Goal: Task Accomplishment & Management: Manage account settings

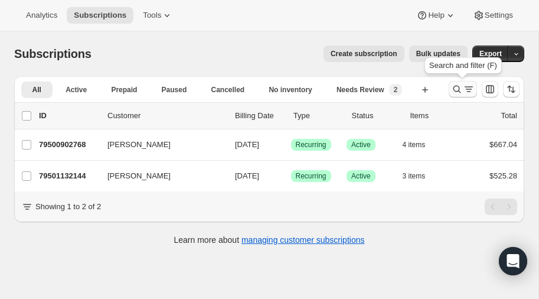
click at [456, 87] on icon "Search and filter results" at bounding box center [457, 89] width 12 height 12
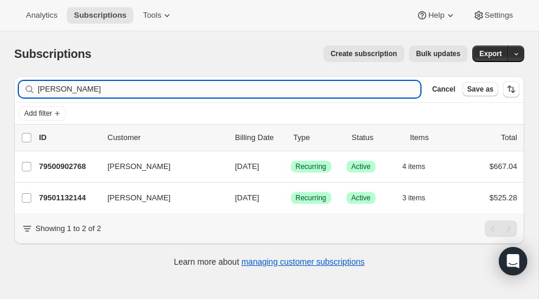
click at [79, 88] on input "[PERSON_NAME]" at bounding box center [229, 89] width 383 height 17
type input "s"
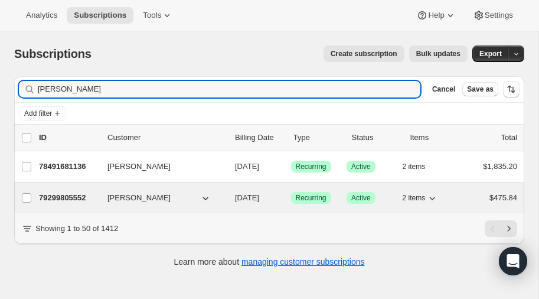
type input "[PERSON_NAME]"
click at [60, 195] on p "79299805552" at bounding box center [68, 198] width 59 height 12
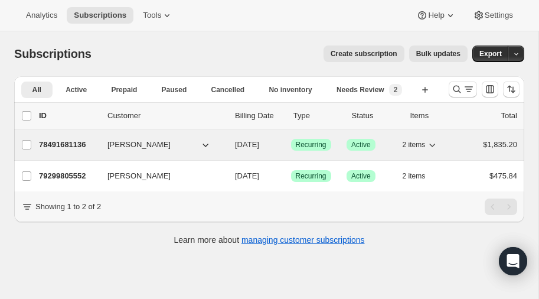
click at [71, 142] on p "78491681136" at bounding box center [68, 145] width 59 height 12
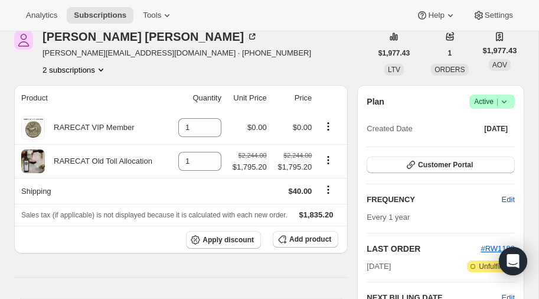
scroll to position [55, 0]
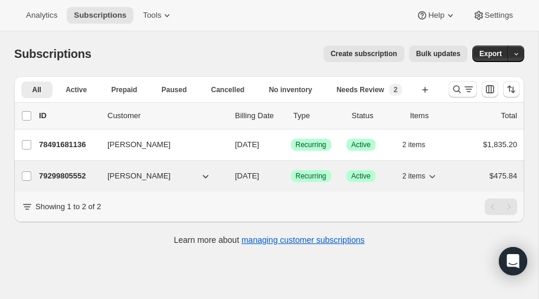
click at [71, 171] on p "79299805552" at bounding box center [68, 176] width 59 height 12
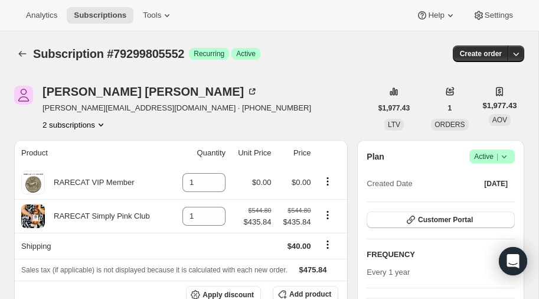
click at [103, 124] on icon "Product actions" at bounding box center [101, 124] width 5 height 3
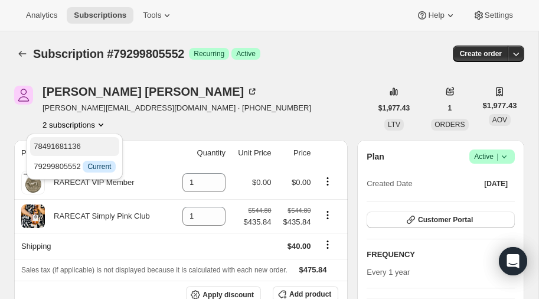
click at [77, 143] on span "78491681136" at bounding box center [57, 146] width 47 height 9
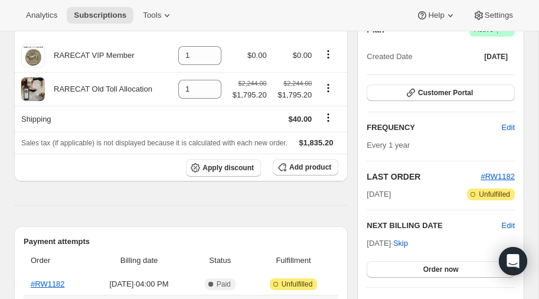
scroll to position [126, 0]
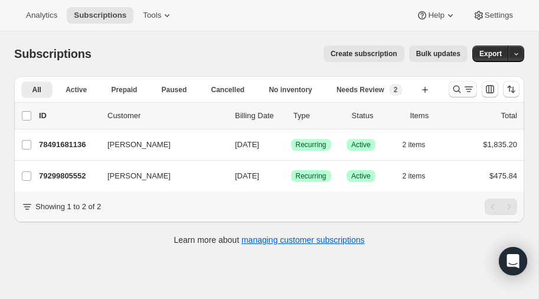
click at [459, 91] on icon "Search and filter results" at bounding box center [457, 89] width 12 height 12
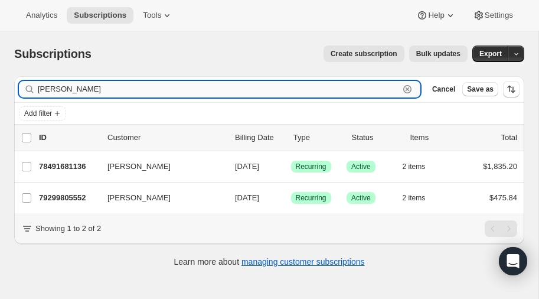
click at [119, 92] on input "[PERSON_NAME]" at bounding box center [219, 89] width 362 height 17
type input "h"
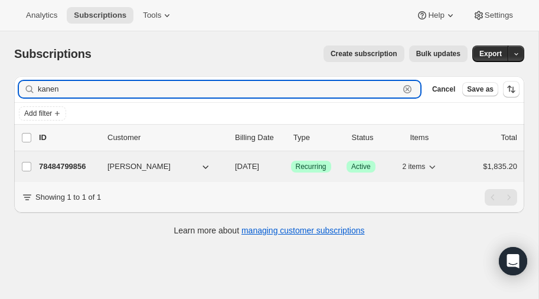
type input "kanen"
click at [63, 163] on p "78484799856" at bounding box center [68, 167] width 59 height 12
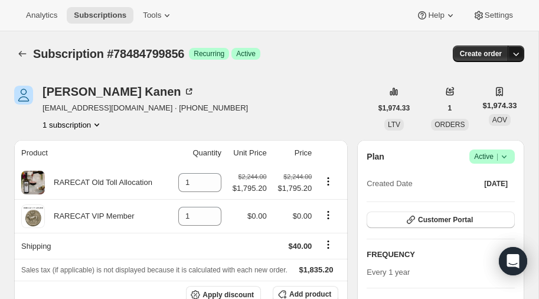
click at [518, 52] on icon "button" at bounding box center [516, 54] width 12 height 12
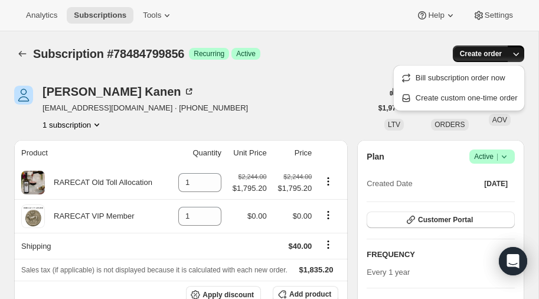
click at [491, 51] on span "Create order" at bounding box center [481, 53] width 42 height 9
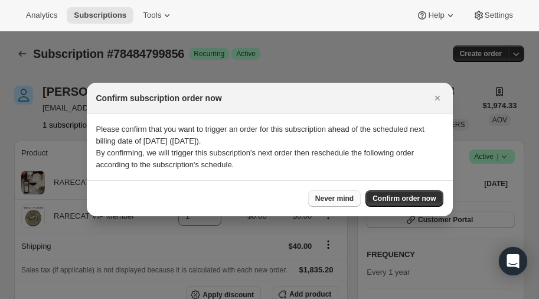
click at [345, 196] on span "Never mind" at bounding box center [334, 198] width 38 height 9
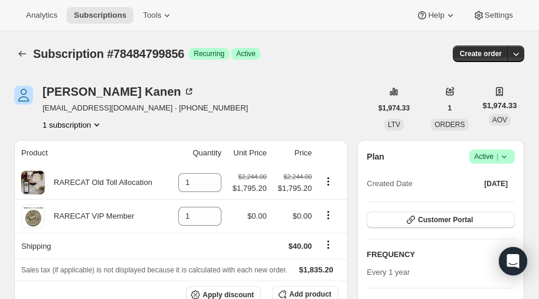
click at [506, 158] on icon at bounding box center [505, 157] width 12 height 12
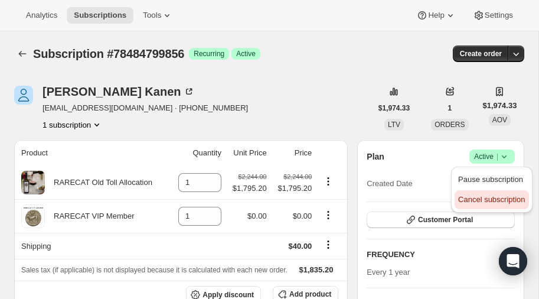
click at [484, 200] on span "Cancel subscription" at bounding box center [491, 199] width 67 height 9
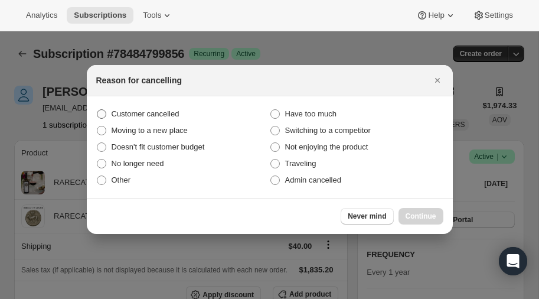
click at [102, 111] on span ":r9b:" at bounding box center [101, 113] width 9 height 9
click at [97, 110] on input "Customer cancelled" at bounding box center [97, 109] width 1 height 1
radio input "true"
click at [356, 178] on label "Admin cancelled" at bounding box center [357, 180] width 174 height 17
click at [271, 176] on input "Admin cancelled" at bounding box center [271, 175] width 1 height 1
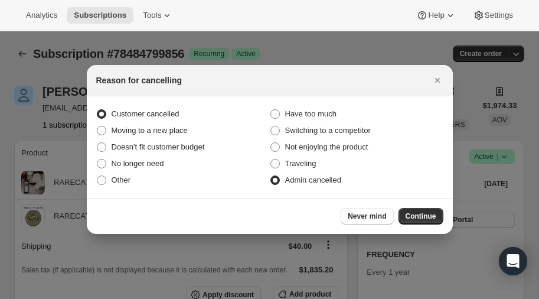
radio input "true"
click at [103, 114] on span ":r9b:" at bounding box center [101, 113] width 9 height 9
click at [97, 110] on input "Customer cancelled" at bounding box center [97, 109] width 1 height 1
radio input "true"
radio input "false"
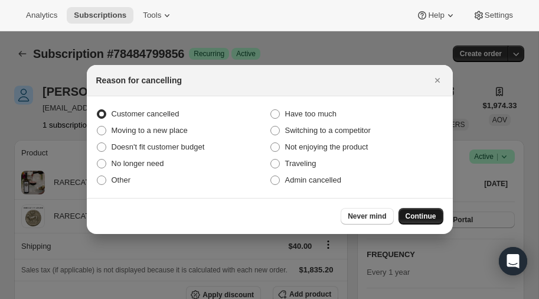
click at [419, 217] on span "Continue" at bounding box center [421, 215] width 31 height 9
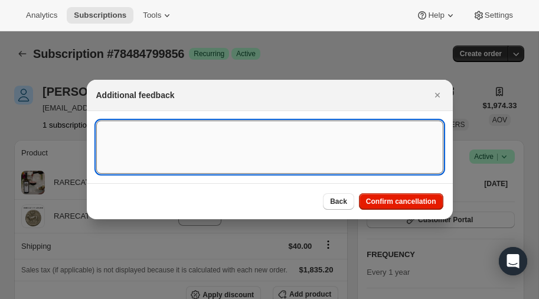
click at [255, 135] on textarea ":r9b:" at bounding box center [269, 147] width 347 height 53
type textarea "D"
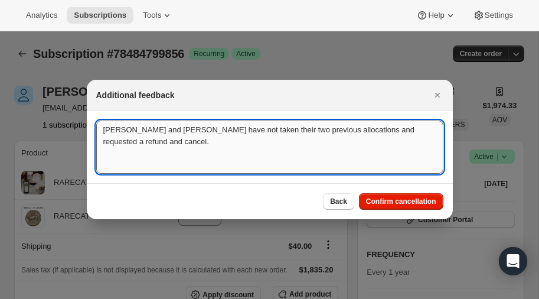
click at [141, 142] on textarea "Kimberley and Doug have not taken their two previous allocations and requested …" at bounding box center [269, 147] width 347 height 53
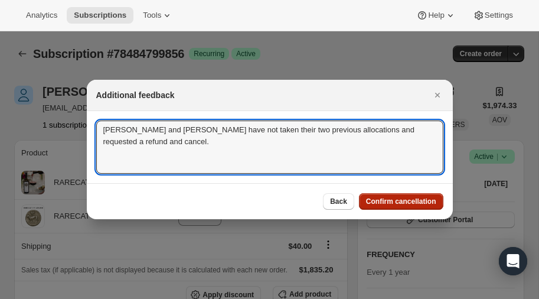
type textarea "Kimberley and Doug have not taken their two previous allocations and requested …"
click at [393, 199] on span "Confirm cancellation" at bounding box center [401, 201] width 70 height 9
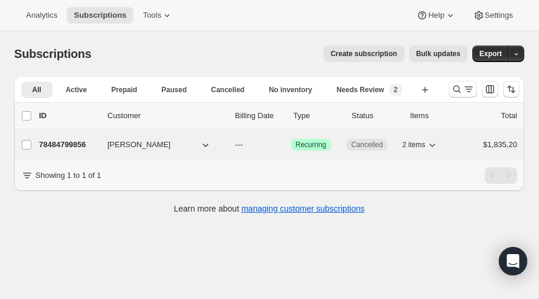
click at [60, 141] on p "78484799856" at bounding box center [68, 145] width 59 height 12
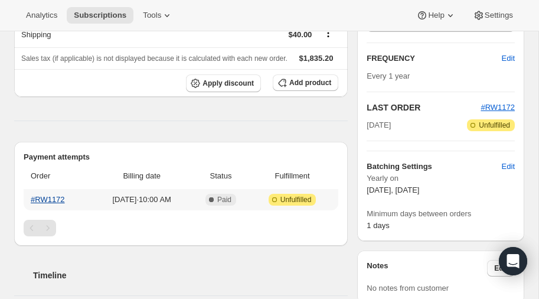
scroll to position [213, 0]
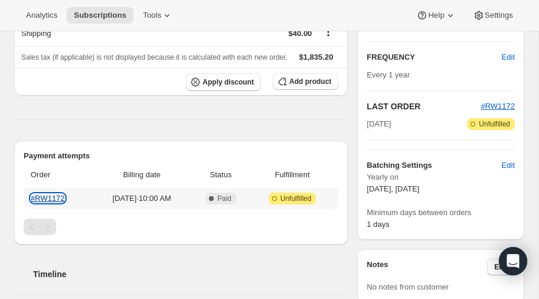
click at [52, 195] on link "#RW1172" at bounding box center [48, 198] width 34 height 9
